Goal: Information Seeking & Learning: Learn about a topic

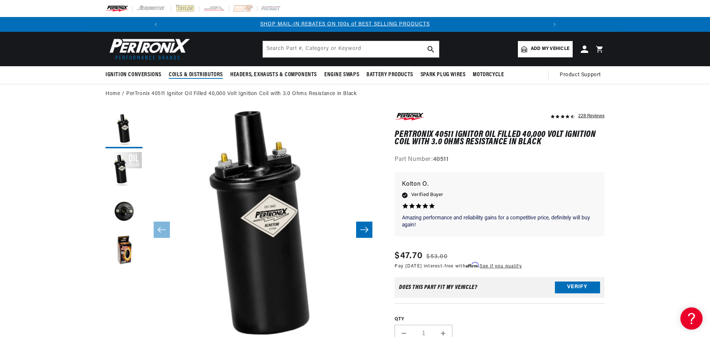
scroll to position [0, 396]
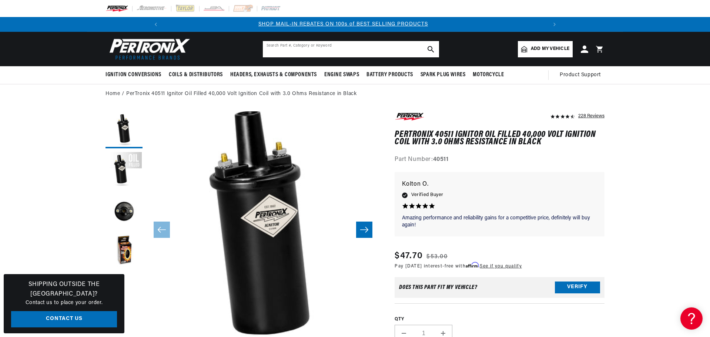
click at [339, 47] on input "text" at bounding box center [351, 49] width 176 height 16
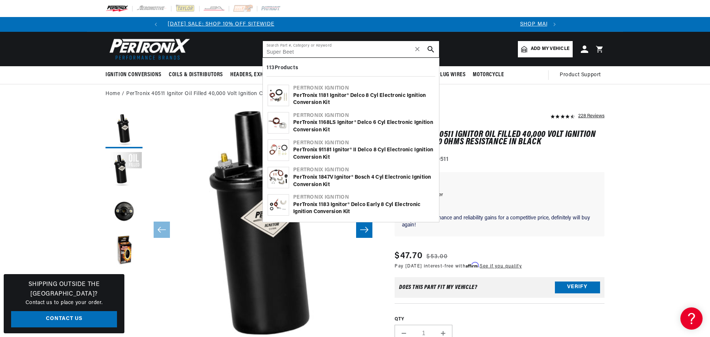
scroll to position [0, 0]
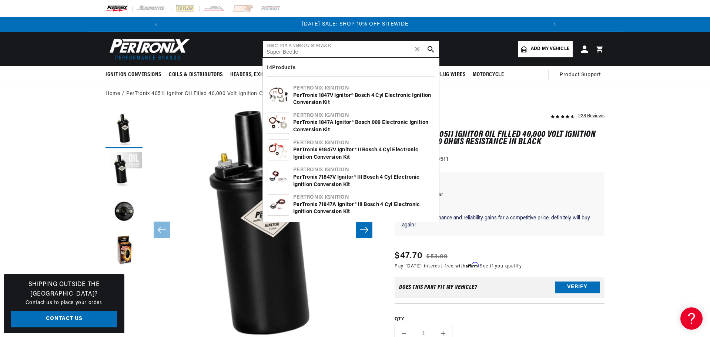
type input "Super Beetle"
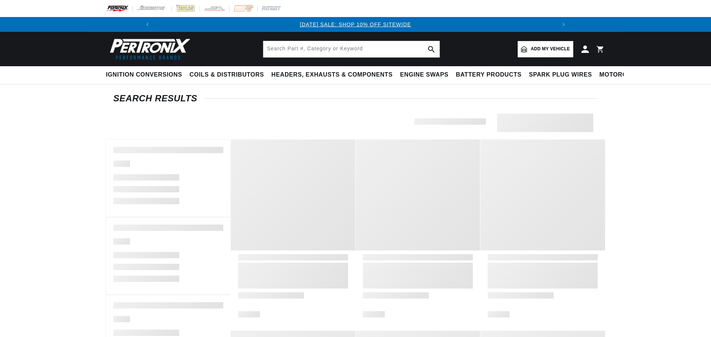
type input "Super Beetle"
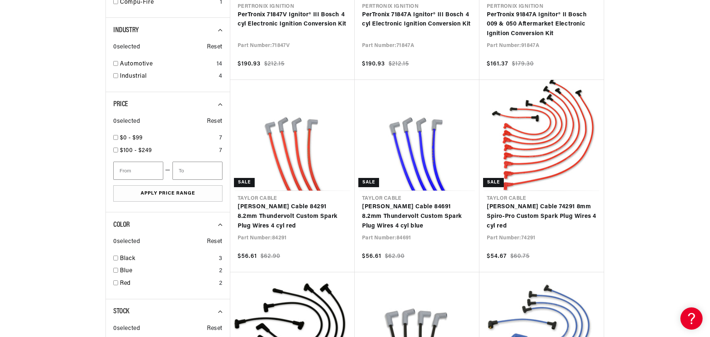
scroll to position [0, 396]
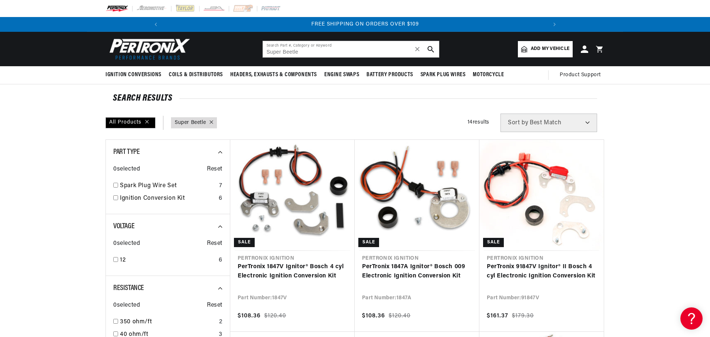
scroll to position [0, 791]
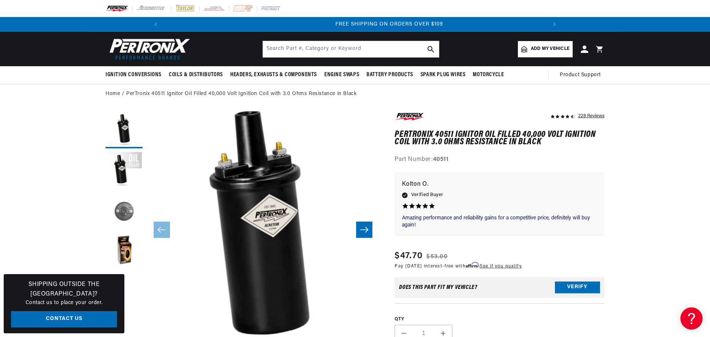
scroll to position [0, 791]
click at [127, 211] on button "Load image 3 in gallery view" at bounding box center [124, 211] width 37 height 37
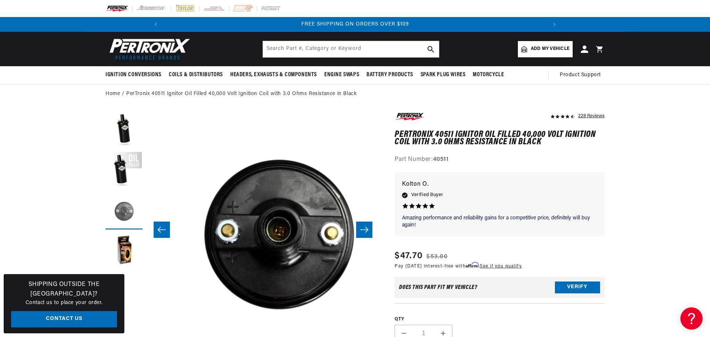
scroll to position [0, 468]
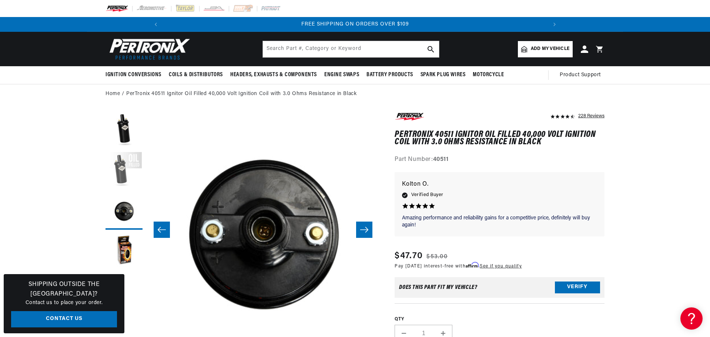
click at [120, 171] on button "Load image 2 in gallery view" at bounding box center [124, 170] width 37 height 37
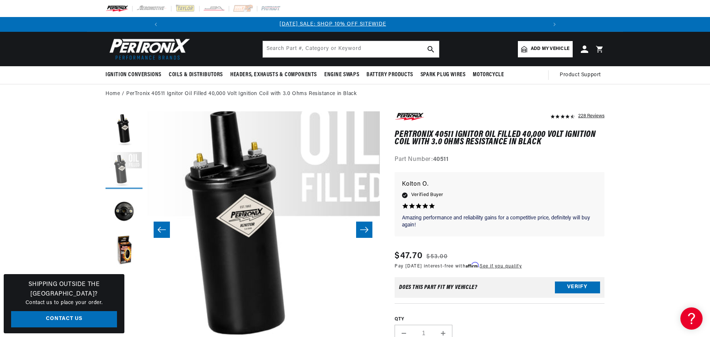
scroll to position [0, 0]
click at [122, 252] on button "Load image 4 in gallery view" at bounding box center [124, 252] width 37 height 37
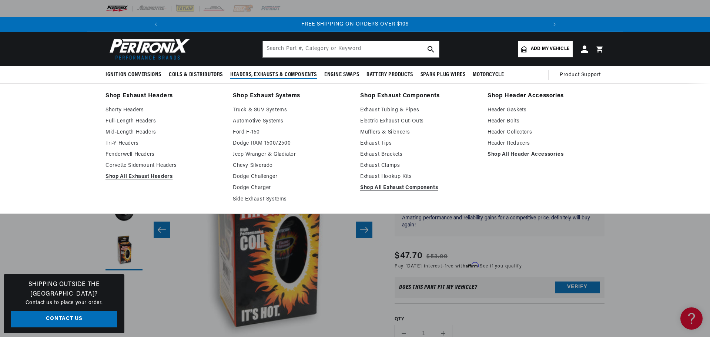
scroll to position [0, 791]
